Goal: Task Accomplishment & Management: Manage account settings

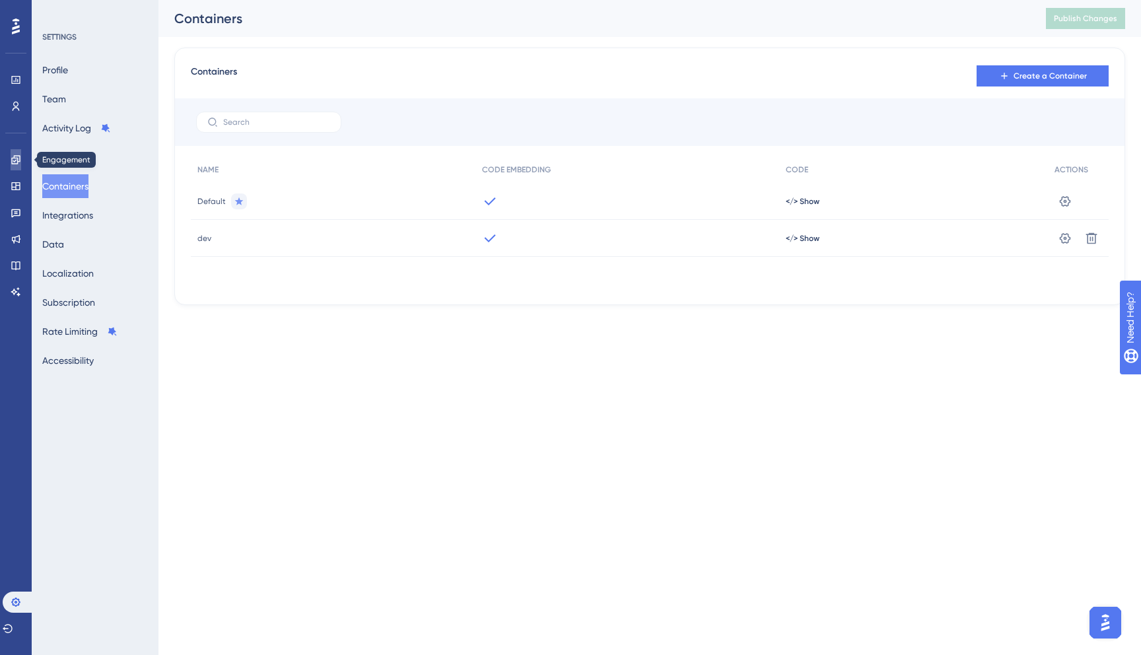
click at [11, 153] on link at bounding box center [16, 159] width 11 height 21
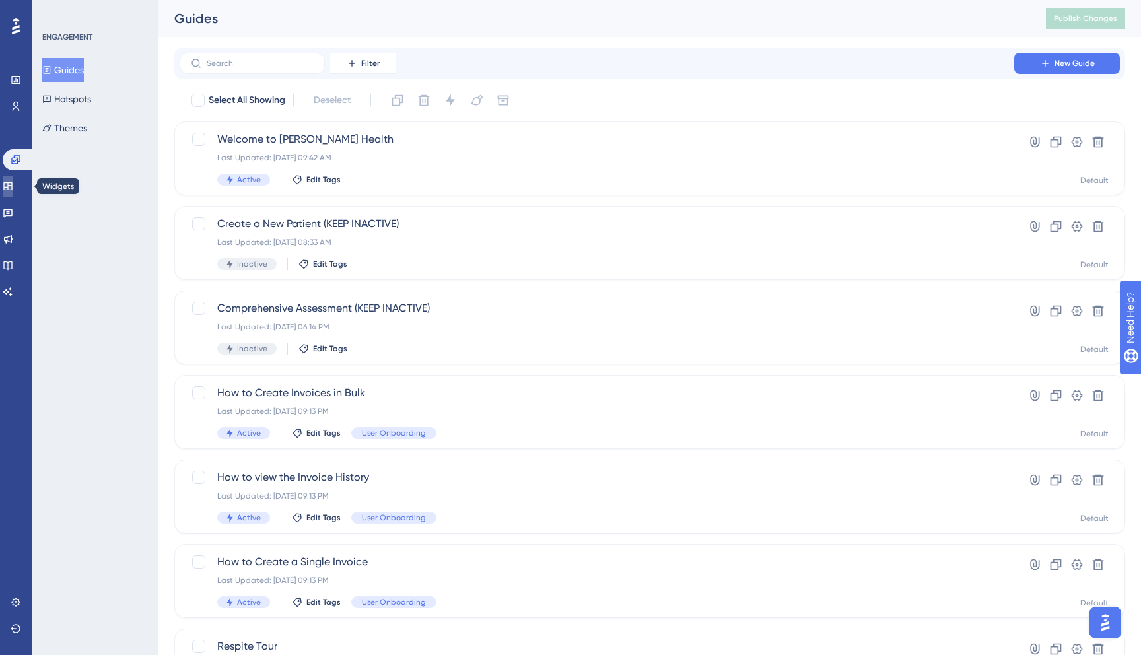
click at [9, 192] on link at bounding box center [8, 186] width 11 height 21
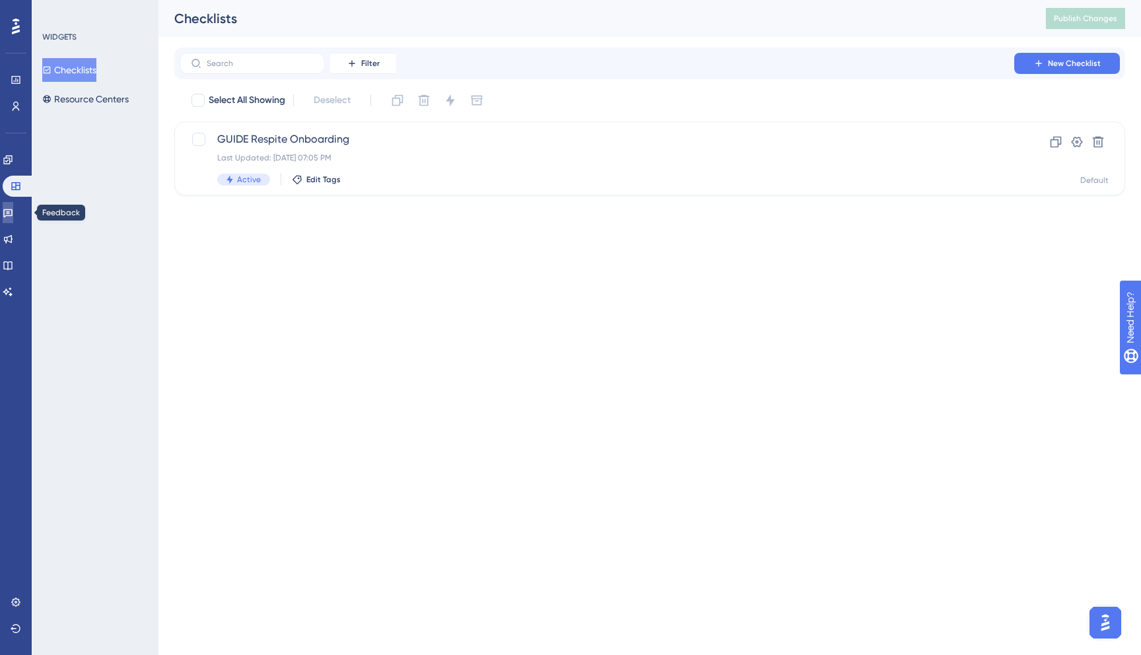
click at [13, 206] on link at bounding box center [8, 212] width 11 height 21
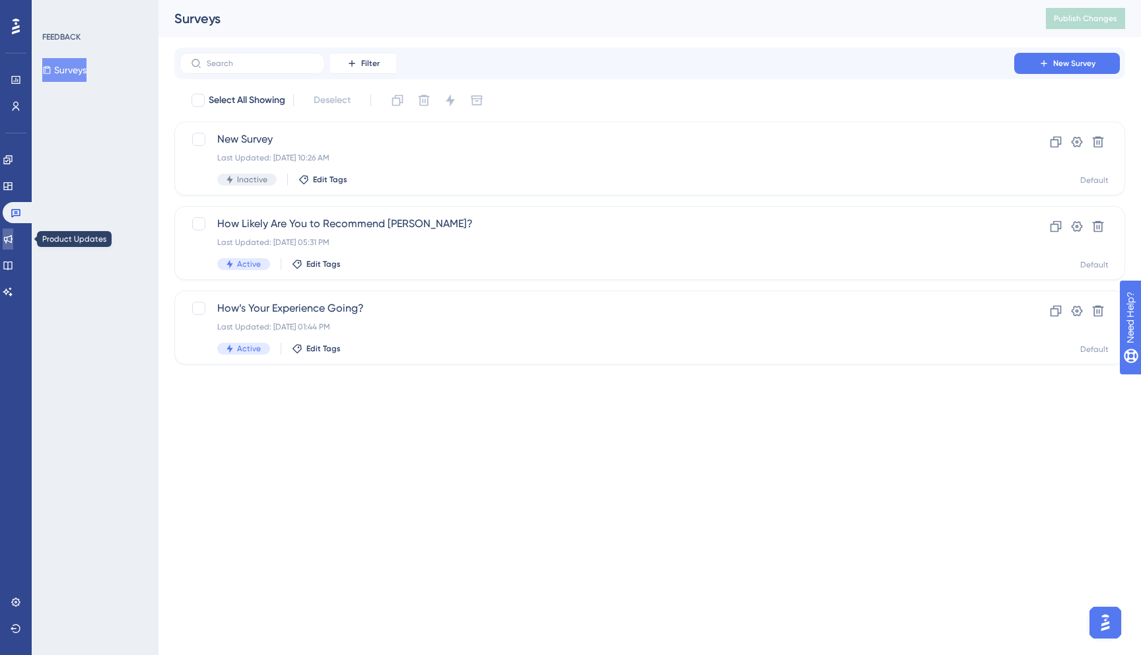
click at [13, 238] on link at bounding box center [8, 239] width 11 height 21
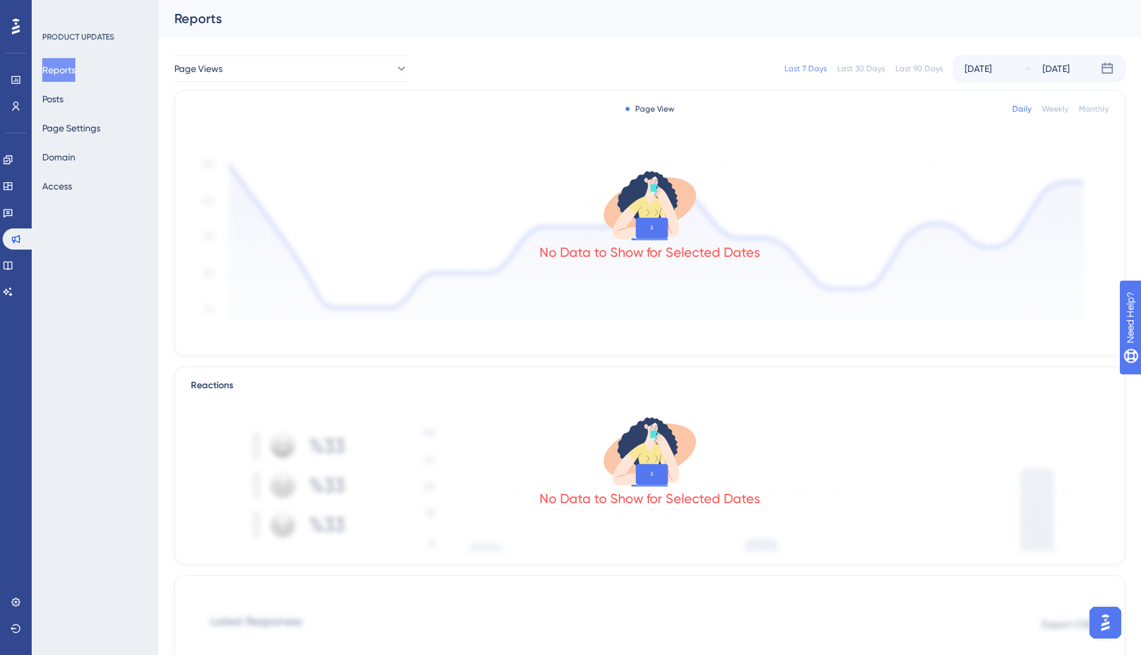
click at [73, 63] on button "Reports" at bounding box center [58, 70] width 33 height 24
click at [13, 256] on link at bounding box center [8, 265] width 11 height 21
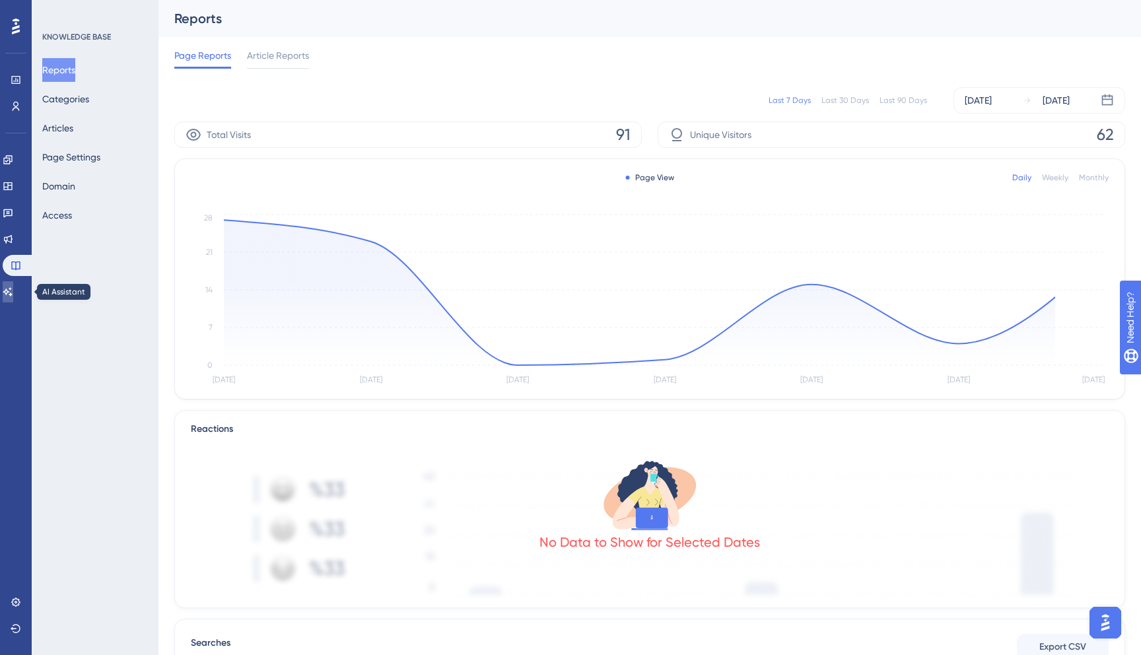
click at [13, 281] on link at bounding box center [8, 291] width 11 height 21
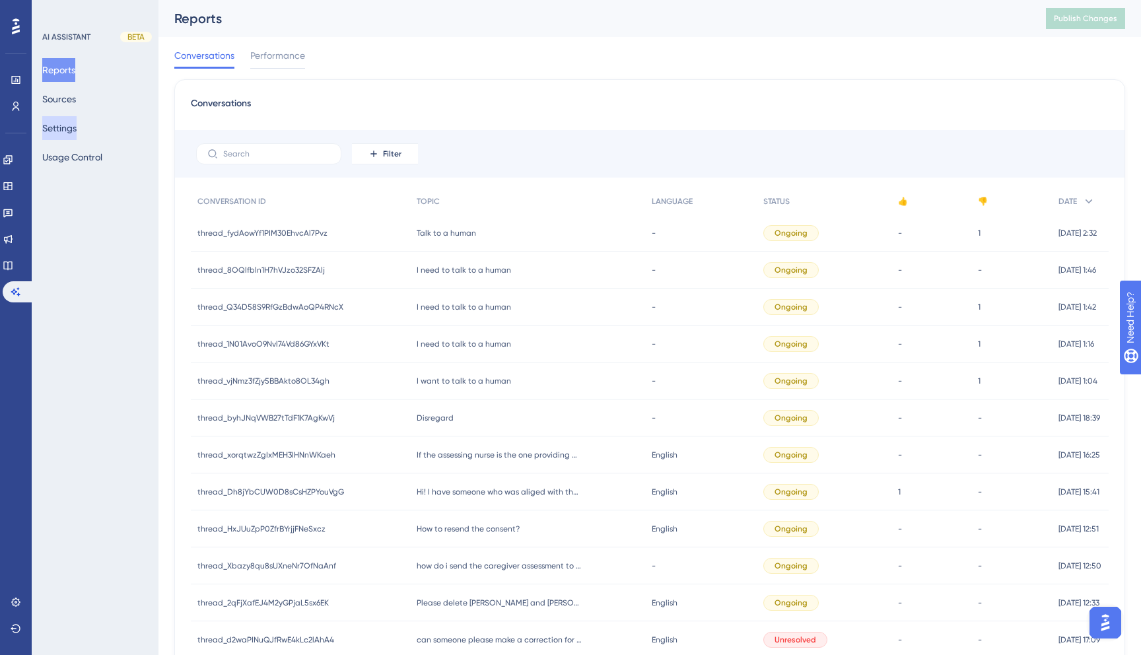
click at [77, 120] on button "Settings" at bounding box center [59, 128] width 34 height 24
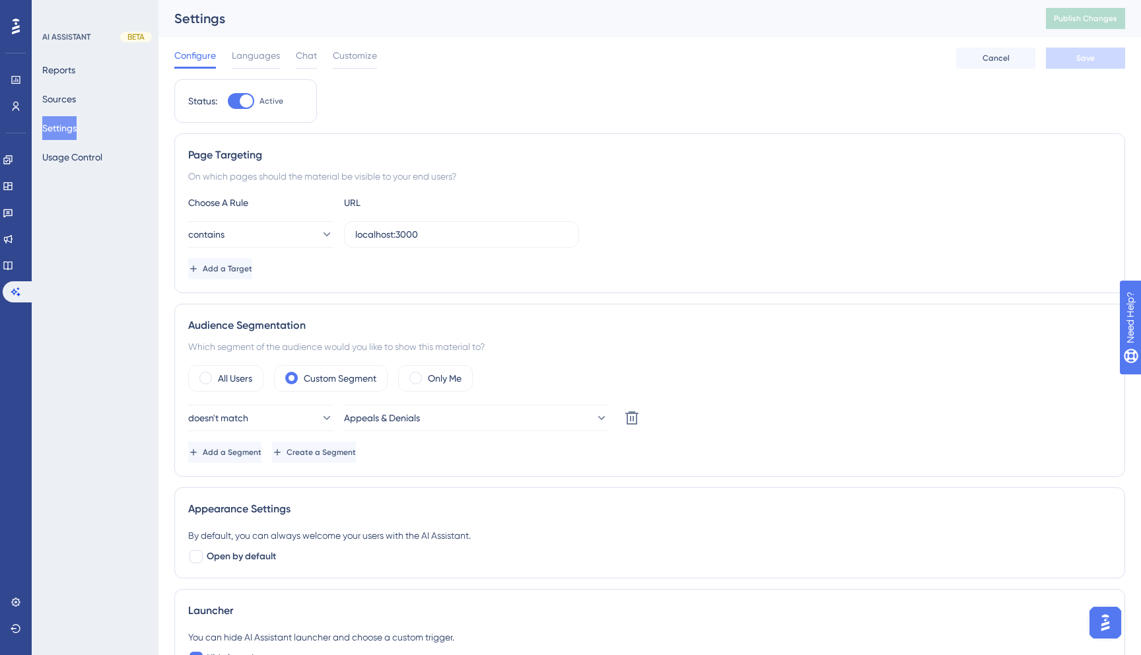
scroll to position [233, 0]
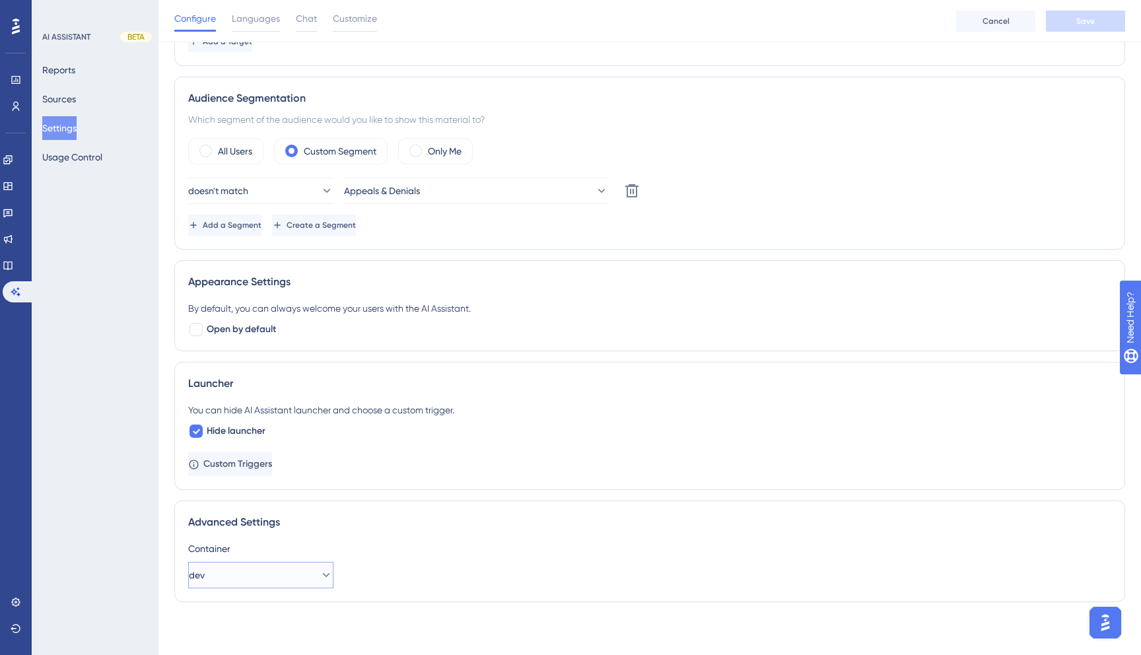
click at [238, 570] on button "dev" at bounding box center [260, 575] width 145 height 26
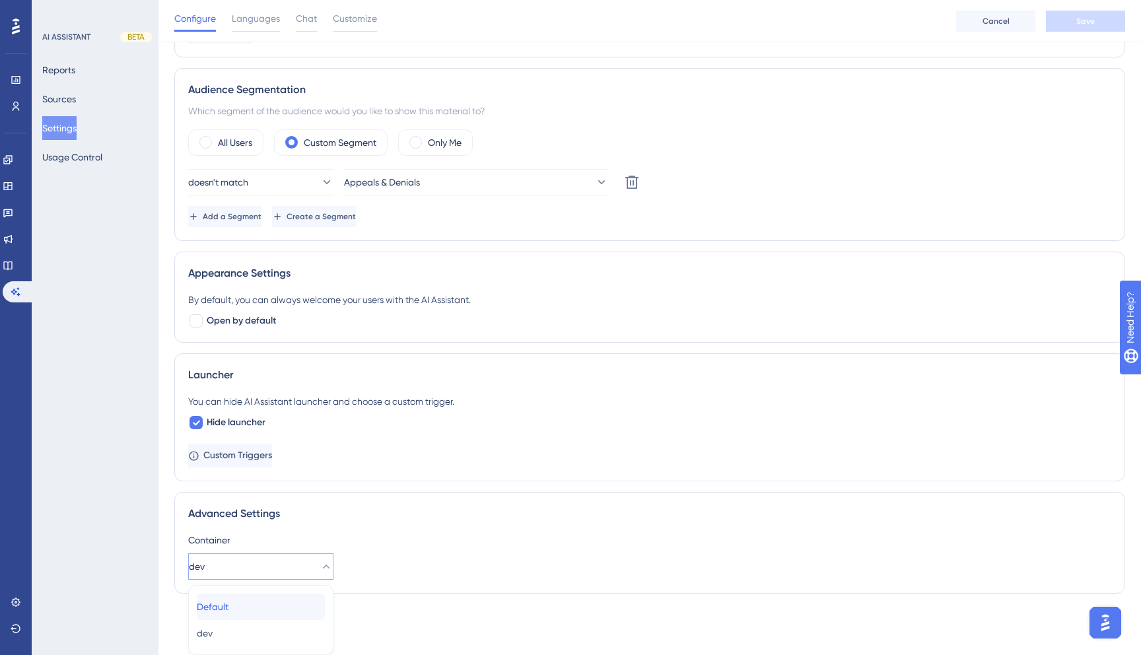
click at [253, 607] on div "Default Default" at bounding box center [261, 607] width 128 height 26
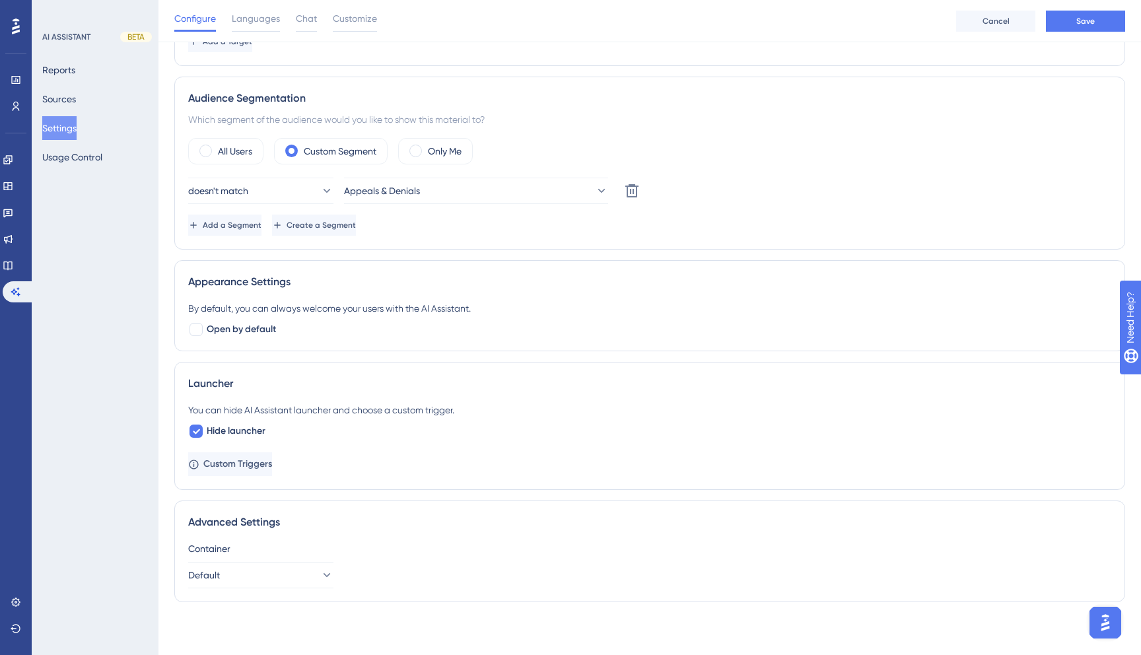
scroll to position [0, 0]
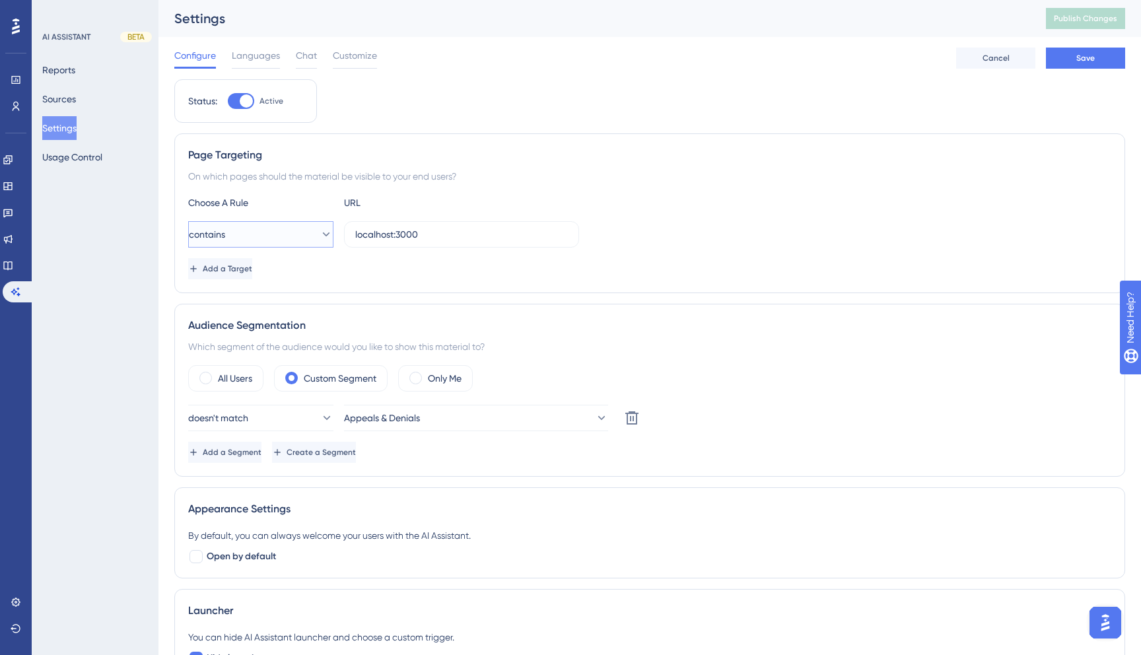
click at [271, 239] on button "contains" at bounding box center [260, 234] width 145 height 26
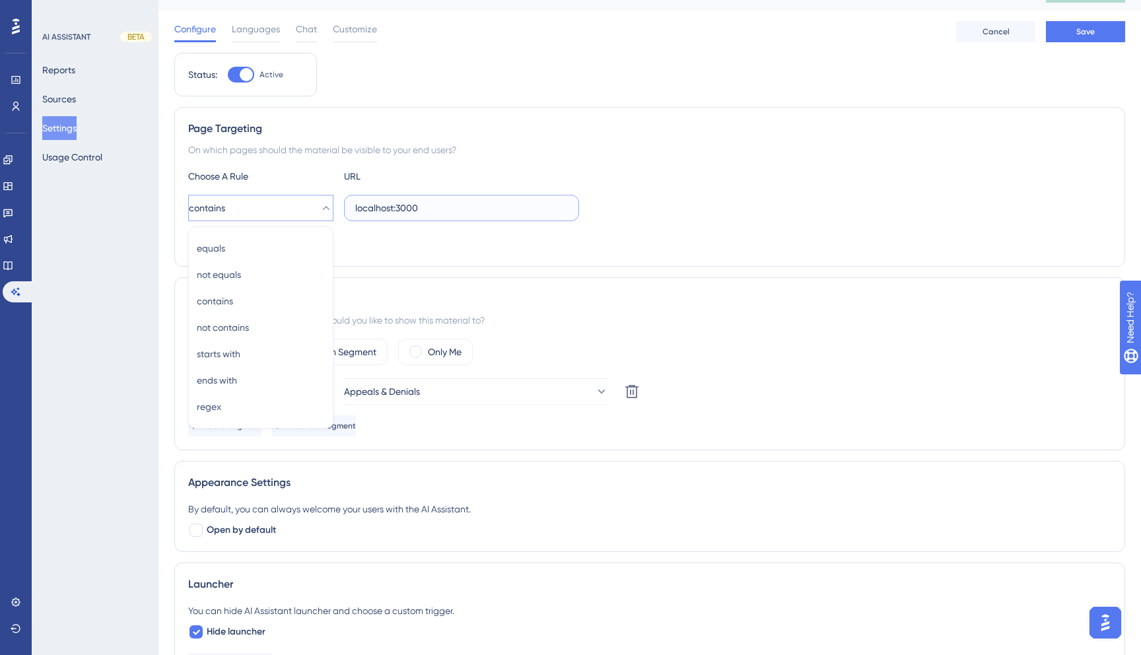
click at [397, 210] on input "localhost:3000" at bounding box center [461, 208] width 213 height 15
paste input "[URL][DOMAIN_NAME]"
type input "[URL][DOMAIN_NAME]"
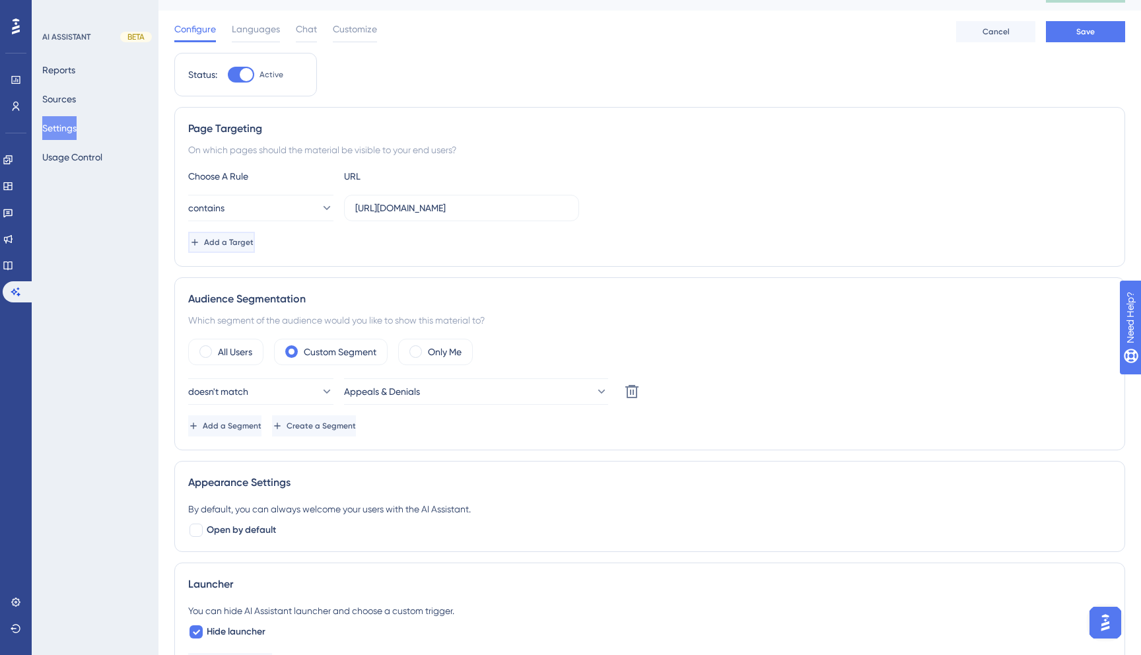
click at [255, 239] on button "Add a Target" at bounding box center [221, 242] width 67 height 21
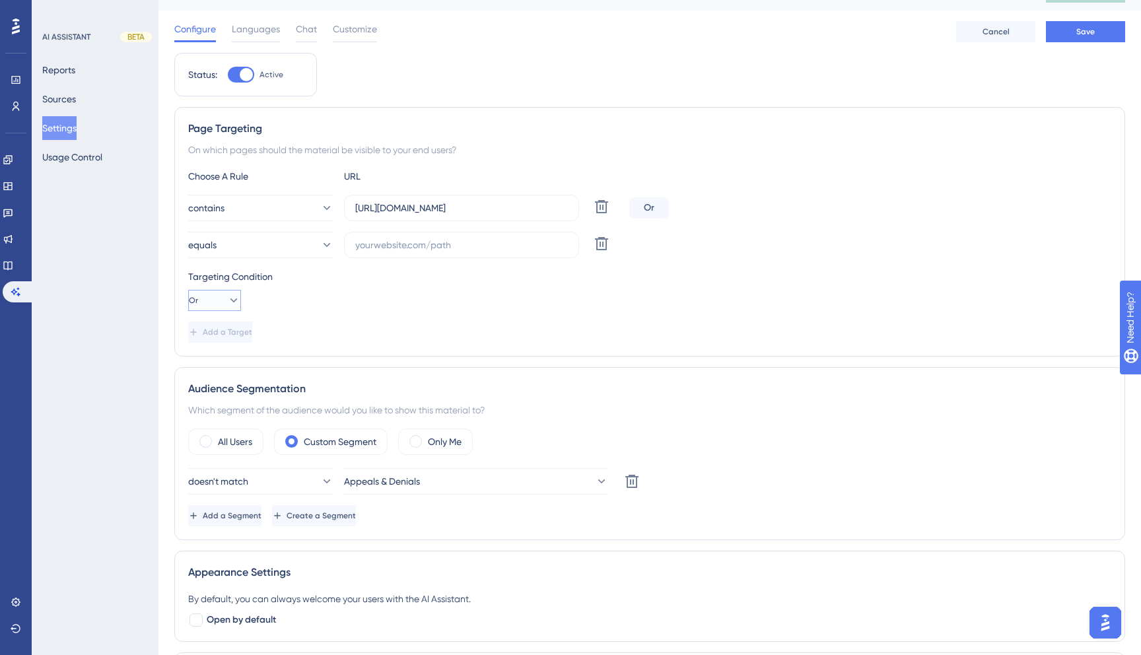
click at [209, 296] on button "Or" at bounding box center [214, 300] width 53 height 21
click at [223, 343] on div "And And" at bounding box center [215, 338] width 36 height 26
click at [414, 238] on input "text" at bounding box center [461, 245] width 213 height 15
paste input "[URL][DOMAIN_NAME]"
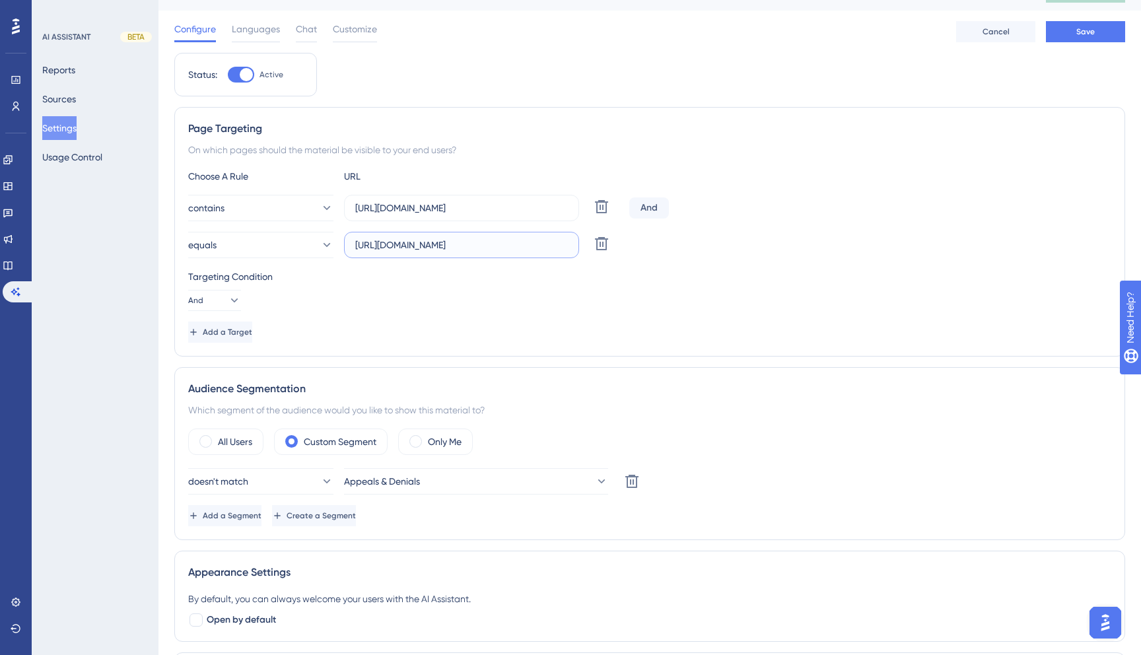
drag, startPoint x: 414, startPoint y: 238, endPoint x: 786, endPoint y: 237, distance: 371.9
click at [786, 237] on div "equals [URL][DOMAIN_NAME] Delete" at bounding box center [649, 245] width 923 height 26
drag, startPoint x: 563, startPoint y: 246, endPoint x: 283, endPoint y: 240, distance: 280.1
click at [283, 240] on div "equals [URL][DOMAIN_NAME] Delete" at bounding box center [406, 245] width 436 height 26
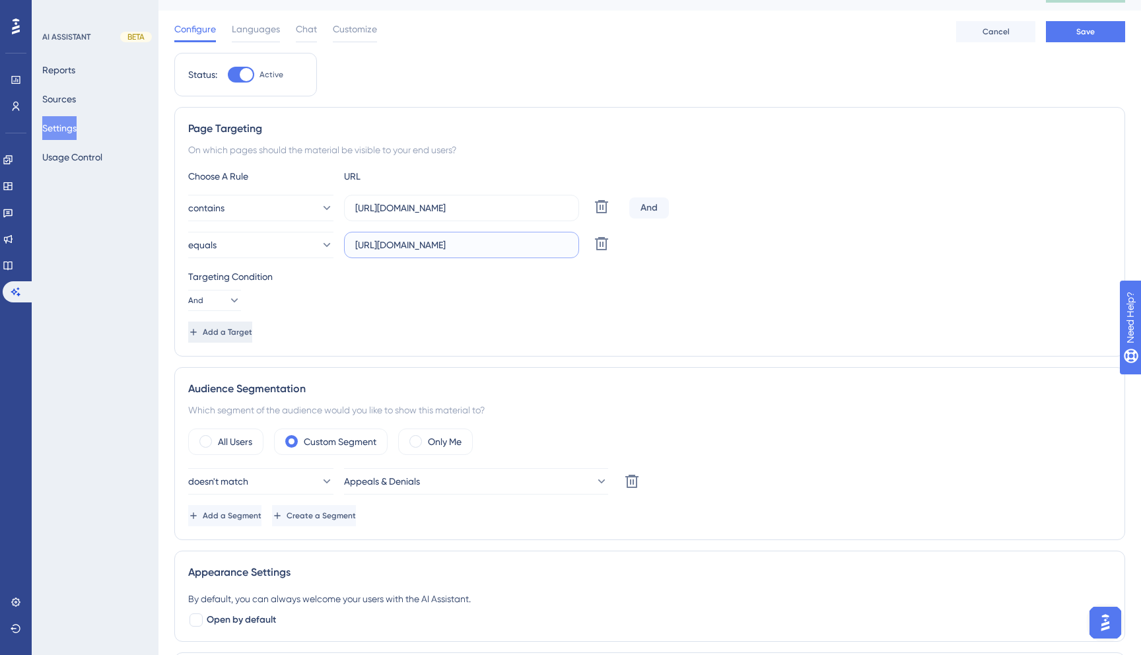
type input "[URL][DOMAIN_NAME]"
click at [252, 337] on span "Add a Target" at bounding box center [228, 332] width 50 height 11
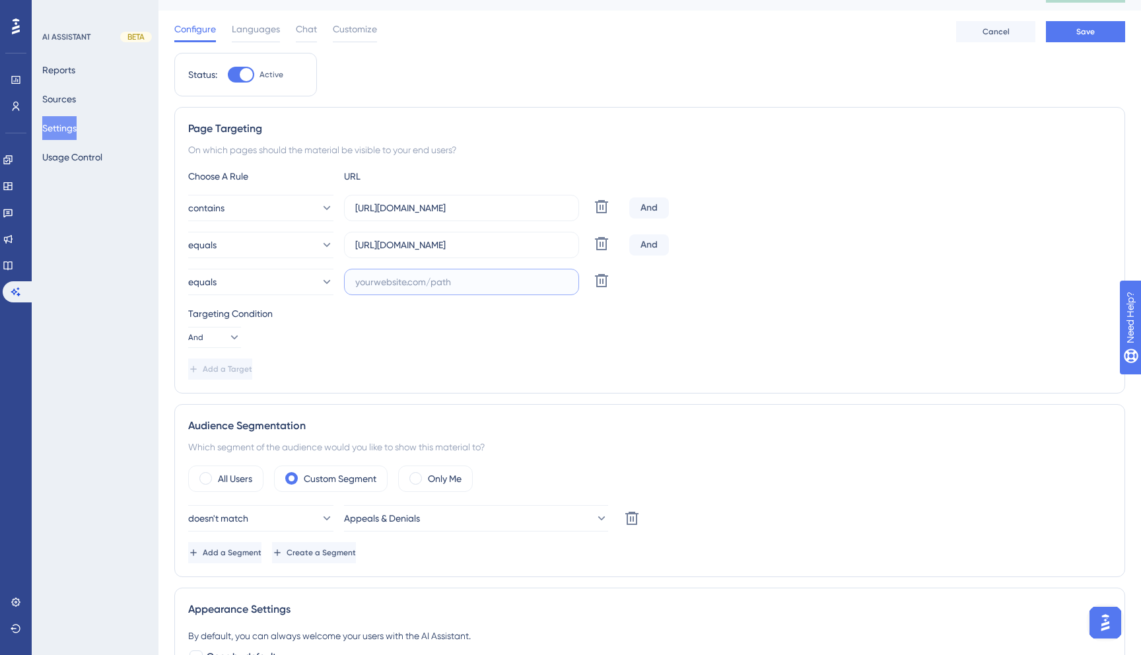
click at [433, 281] on input "text" at bounding box center [461, 282] width 213 height 15
paste input "[URL][DOMAIN_NAME]"
type input "[URL][DOMAIN_NAME]"
click at [255, 240] on button "equals" at bounding box center [260, 245] width 145 height 26
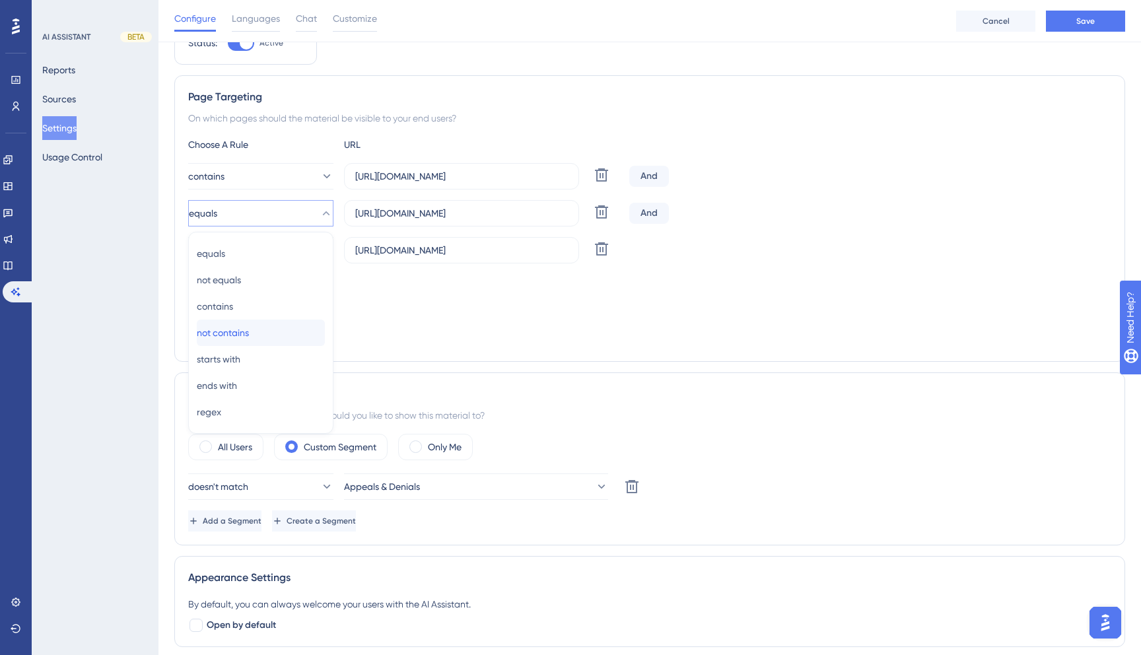
click at [279, 330] on div "not contains not contains" at bounding box center [261, 333] width 128 height 26
click at [286, 252] on button "equals" at bounding box center [260, 250] width 145 height 26
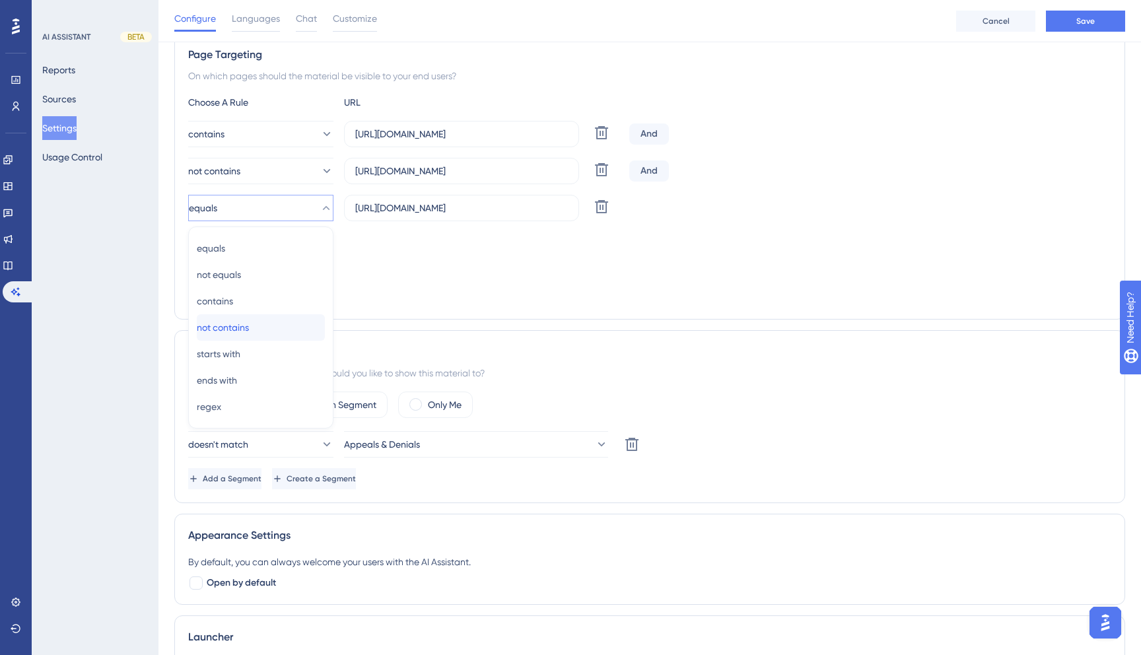
click at [267, 336] on div "not contains not contains" at bounding box center [261, 327] width 128 height 26
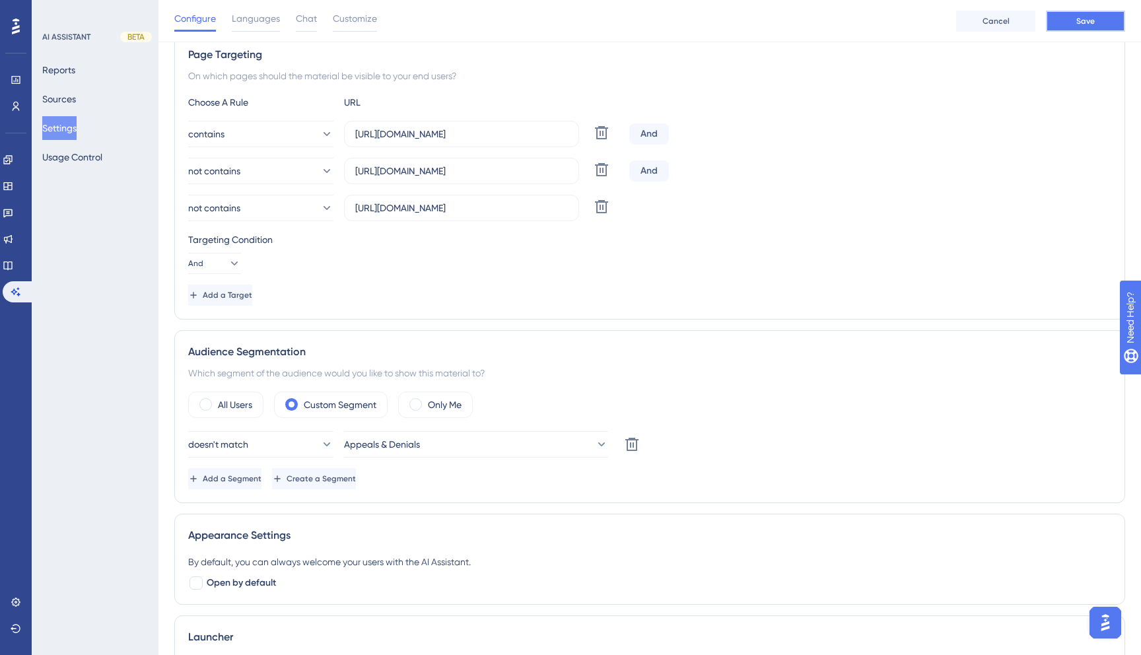
click at [1067, 24] on button "Save" at bounding box center [1085, 21] width 79 height 21
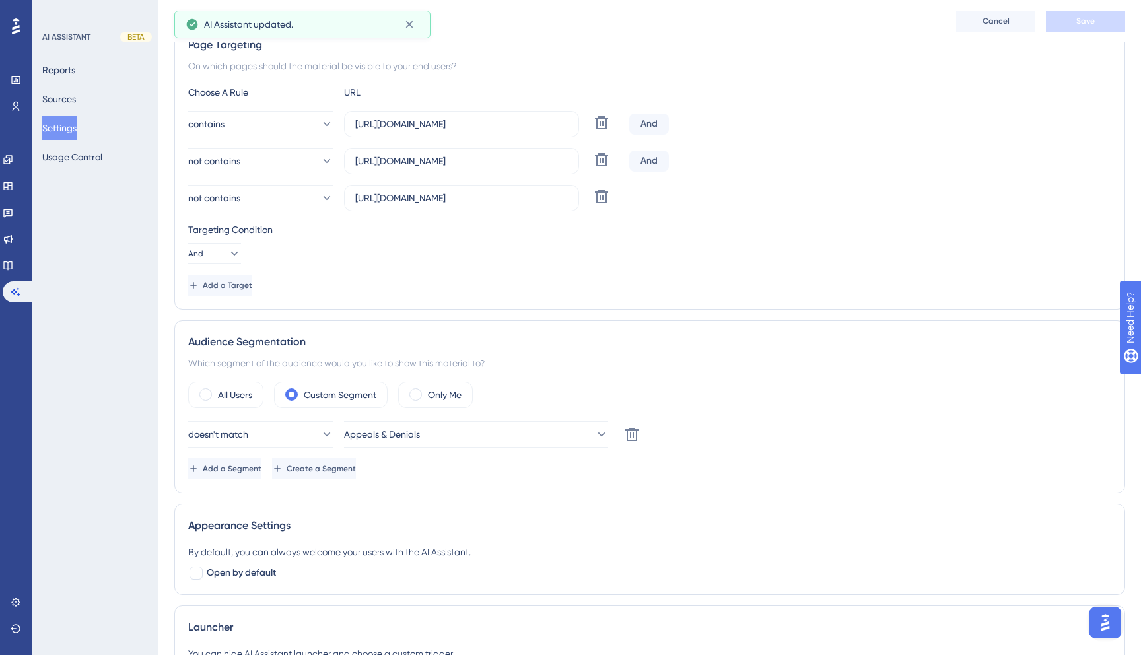
scroll to position [0, 0]
